Goal: Go to known website: Access a specific website the user already knows

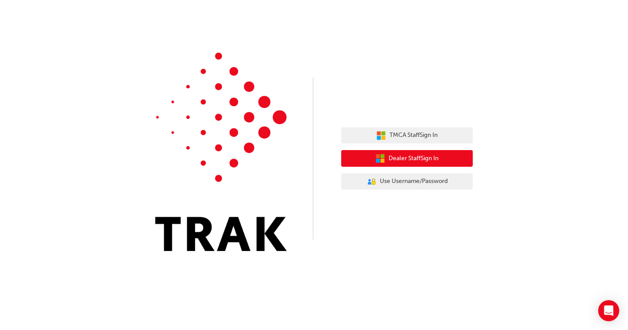
click at [419, 160] on span "Dealer Staff Sign In" at bounding box center [413, 158] width 50 height 10
